Goal: Task Accomplishment & Management: Use online tool/utility

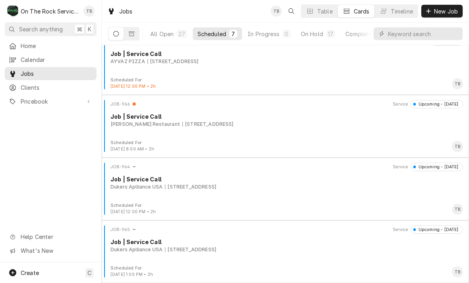
scroll to position [202, 0]
click at [343, 241] on div "Job | Service Call" at bounding box center [286, 242] width 353 height 8
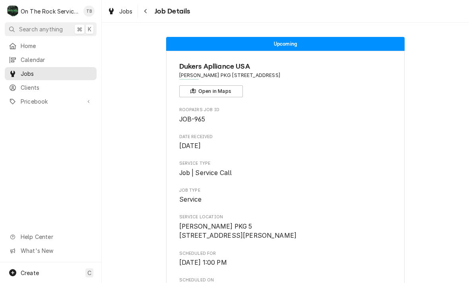
scroll to position [0, 0]
click at [151, 13] on button "Navigate back" at bounding box center [146, 11] width 13 height 13
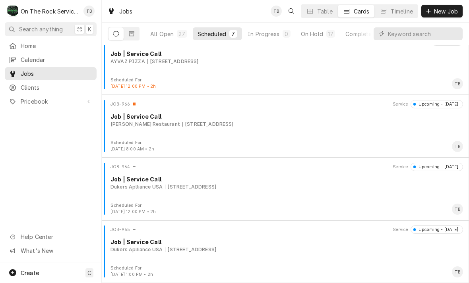
scroll to position [202, 0]
click at [259, 194] on div "JOB-964 Service Upcoming - Today Job | Service Call Dukers Aplliance USA 3223 W…" at bounding box center [285, 183] width 361 height 40
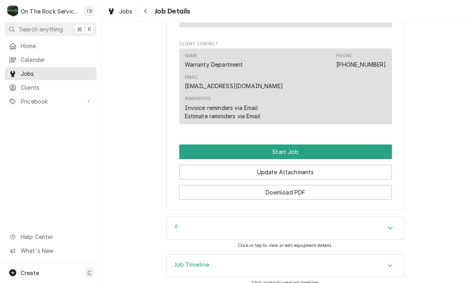
scroll to position [686, 0]
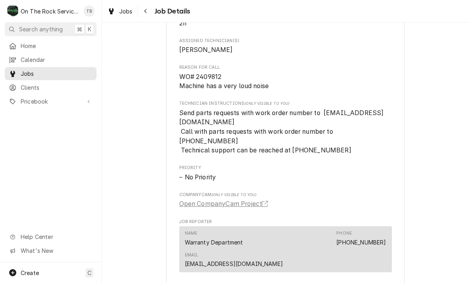
click at [151, 12] on button "Navigate back" at bounding box center [146, 11] width 13 height 13
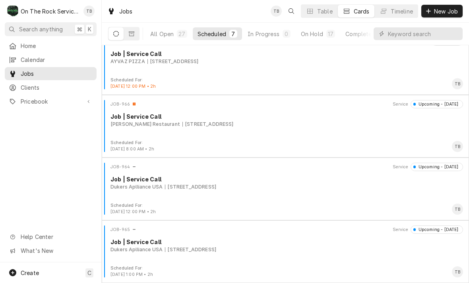
scroll to position [202, 0]
click at [234, 125] on div "1000 N Pine St Suite 33, Spartanburg, SC 29303" at bounding box center [207, 124] width 51 height 7
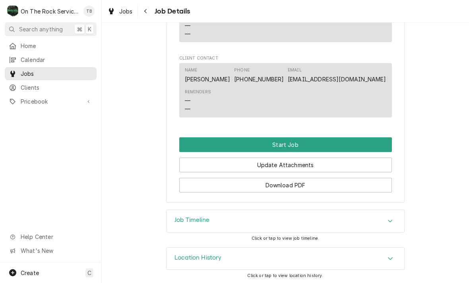
scroll to position [621, 0]
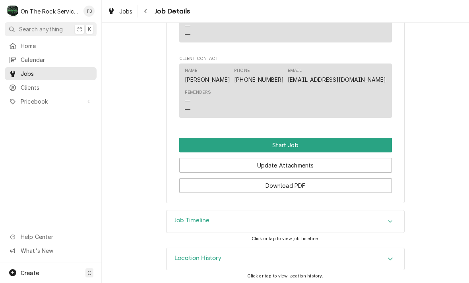
click at [302, 143] on button "Start Job" at bounding box center [285, 145] width 213 height 15
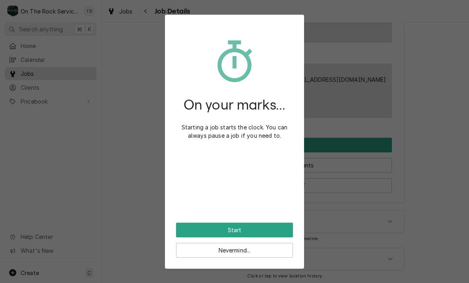
click at [265, 226] on button "Start" at bounding box center [234, 230] width 117 height 15
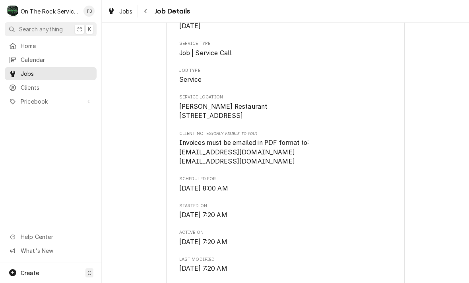
scroll to position [123, 0]
